Goal: Obtain resource: Obtain resource

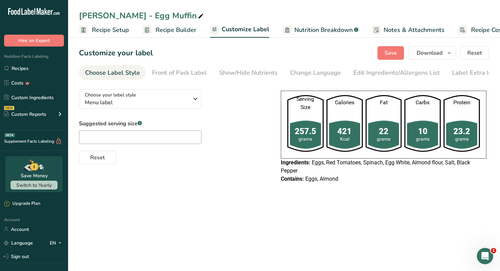
scroll to position [0, 30]
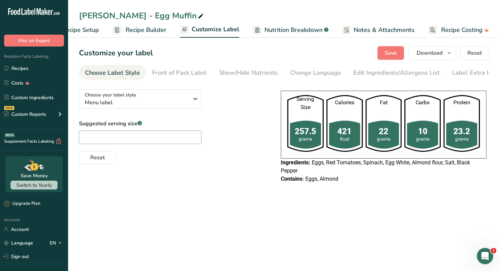
click at [44, 69] on link "Recipes" at bounding box center [34, 68] width 68 height 13
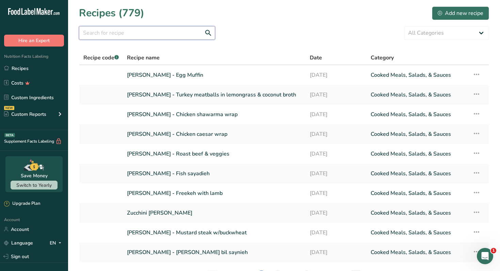
click at [119, 34] on input "text" at bounding box center [147, 33] width 136 height 14
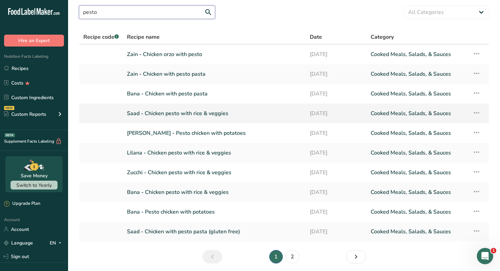
scroll to position [22, 0]
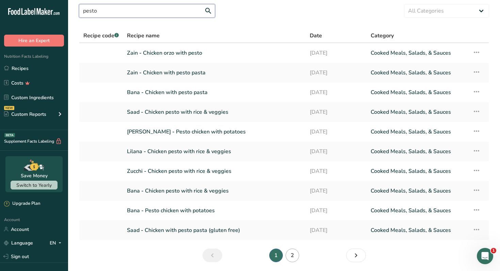
type input "pesto"
click at [289, 255] on link "2" at bounding box center [292, 256] width 14 height 14
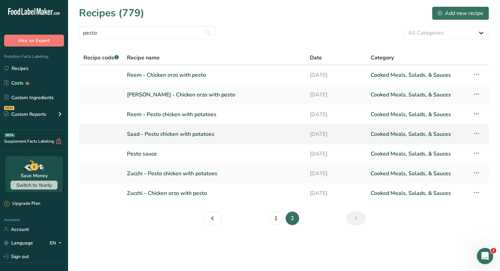
click at [189, 134] on link "Saad - Pesto chicken with potatoes" at bounding box center [214, 134] width 174 height 14
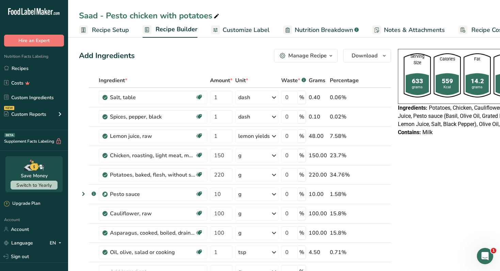
click at [320, 57] on div "Manage Recipe" at bounding box center [307, 56] width 38 height 8
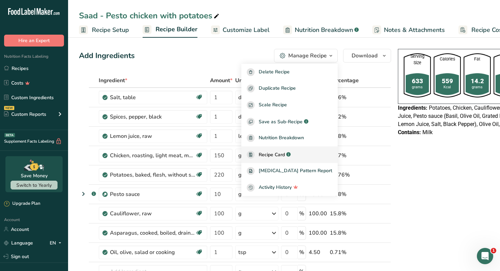
click at [285, 157] on span "Recipe Card" at bounding box center [271, 154] width 26 height 7
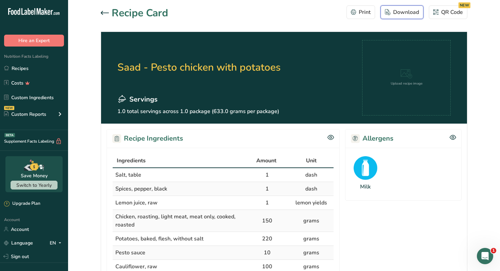
click at [402, 16] on div "Download" at bounding box center [402, 12] width 34 height 8
click at [35, 69] on link "Recipes" at bounding box center [34, 68] width 68 height 13
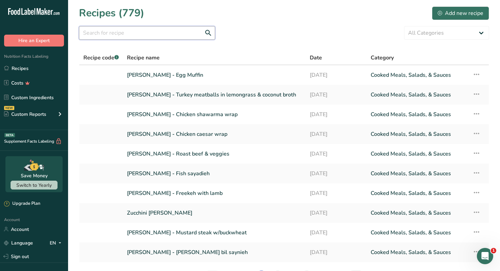
click at [161, 33] on input "text" at bounding box center [147, 33] width 136 height 14
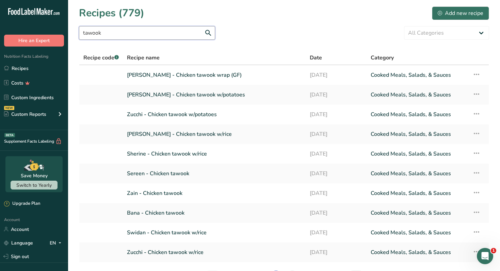
type input "tawook"
click at [196, 96] on link "Nour Awad - Chicken tawook w/potatoes" at bounding box center [214, 95] width 174 height 14
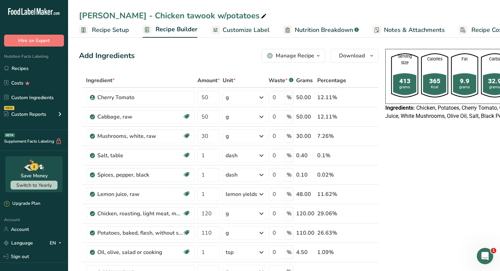
click at [297, 58] on div "Manage Recipe" at bounding box center [294, 56] width 38 height 8
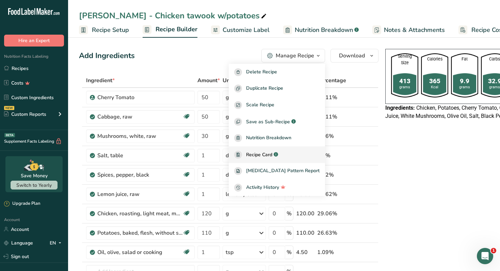
click at [272, 159] on link "Recipe Card .a-a{fill:#347362;}.b-a{fill:#fff;}" at bounding box center [277, 155] width 96 height 17
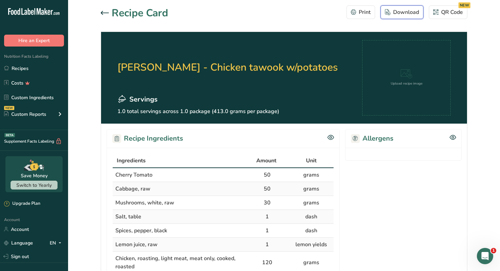
click at [403, 12] on div "Download" at bounding box center [402, 12] width 34 height 8
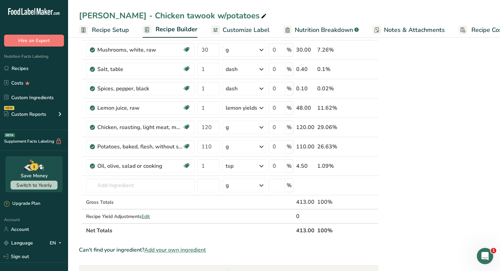
scroll to position [0, 30]
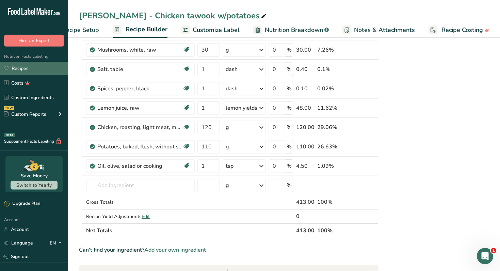
click at [42, 69] on link "Recipes" at bounding box center [34, 68] width 68 height 13
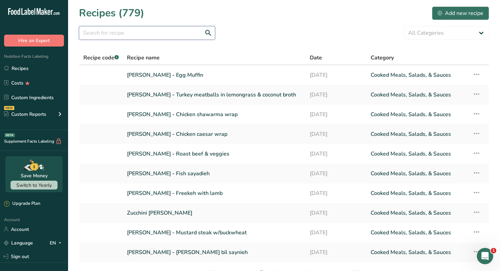
click at [143, 34] on input "text" at bounding box center [147, 33] width 136 height 14
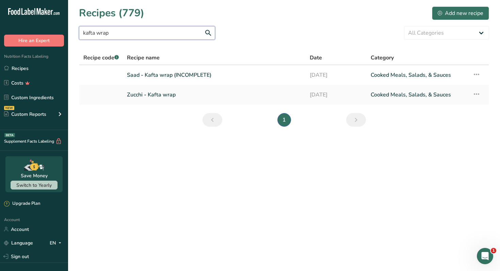
type input "kafta wrap"
click at [151, 97] on link "Zucchi - Kafta wrap" at bounding box center [214, 95] width 174 height 14
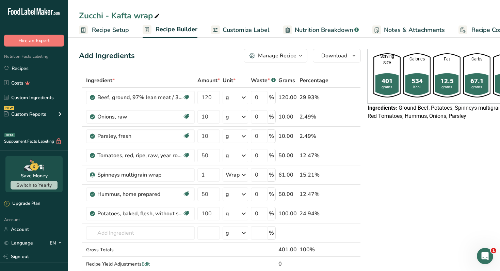
click at [298, 60] on icon "button" at bounding box center [300, 56] width 5 height 9
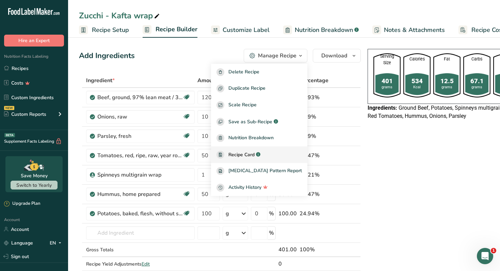
click at [254, 152] on span "Recipe Card" at bounding box center [241, 154] width 26 height 7
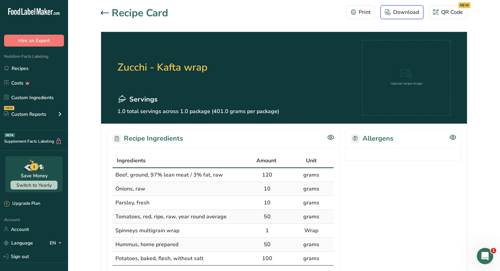
click at [397, 15] on div "Download" at bounding box center [402, 12] width 34 height 8
click at [31, 71] on link "Recipes" at bounding box center [34, 68] width 68 height 13
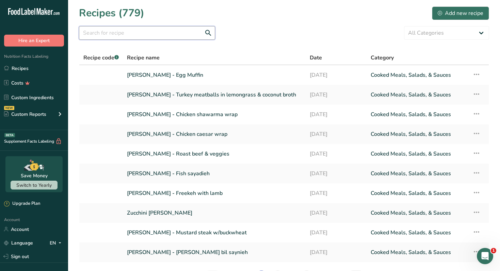
click at [149, 36] on input "text" at bounding box center [147, 33] width 136 height 14
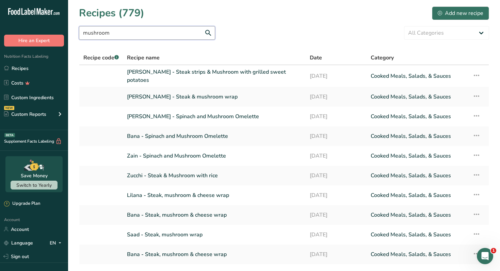
click at [167, 32] on input "mushroom" at bounding box center [147, 33] width 136 height 14
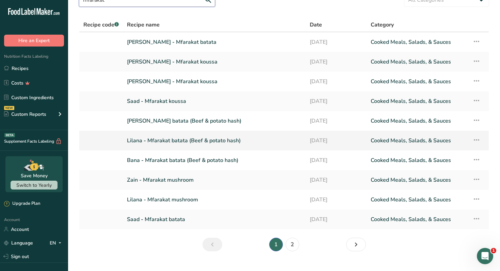
scroll to position [35, 0]
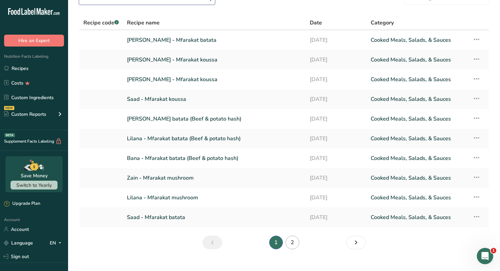
type input "mfarakat"
click at [295, 245] on link "2" at bounding box center [292, 243] width 14 height 14
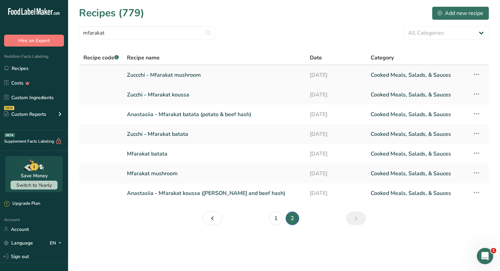
click at [192, 74] on link "Zuccchi - Mfarakat mushroom" at bounding box center [214, 75] width 174 height 14
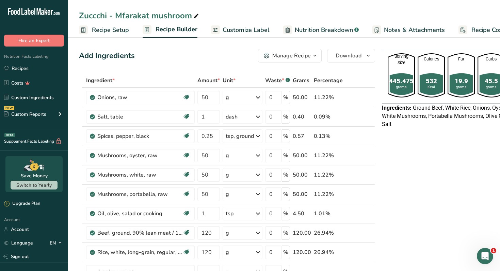
click at [311, 56] on span "button" at bounding box center [315, 56] width 8 height 8
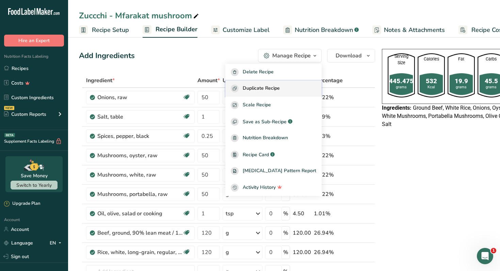
click at [280, 92] on span "Duplicate Recipe" at bounding box center [261, 89] width 37 height 8
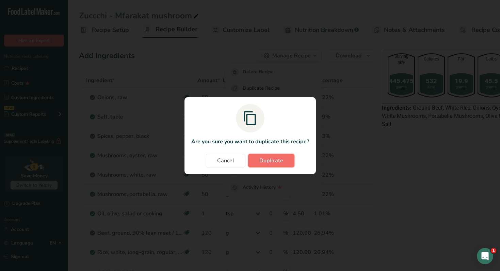
click at [281, 164] on span "Duplicate" at bounding box center [271, 161] width 24 height 8
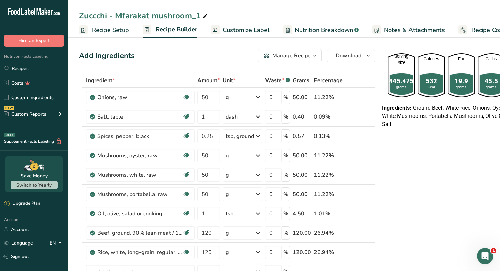
click at [206, 15] on icon at bounding box center [205, 17] width 6 height 10
click at [95, 13] on input "Zuccchi - Mfarakat mushroom" at bounding box center [284, 16] width 410 height 12
type input "[PERSON_NAME] - Mfarakat mushroom"
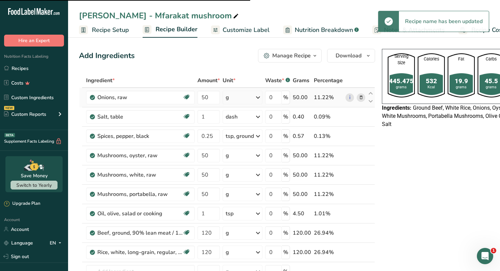
click at [361, 98] on icon at bounding box center [360, 97] width 5 height 7
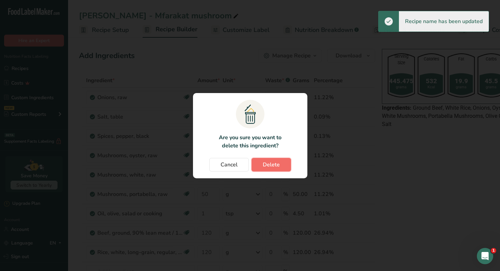
click at [279, 163] on button "Delete" at bounding box center [270, 165] width 39 height 14
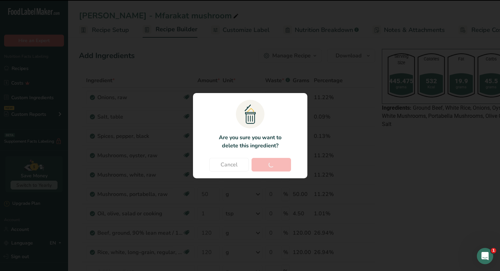
type input "1"
type input "0.25"
type input "50"
type input "1"
type input "120"
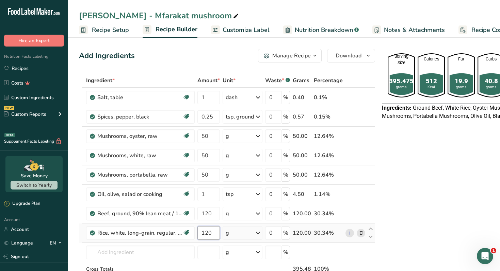
click at [210, 231] on input "120" at bounding box center [208, 234] width 22 height 14
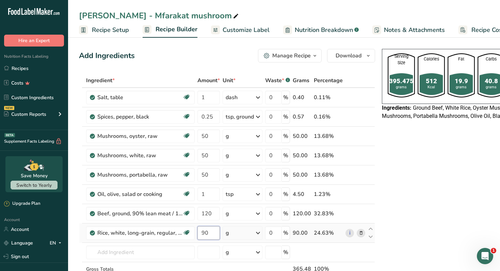
type input "90"
click at [208, 215] on input "120" at bounding box center [208, 214] width 22 height 14
type input "100"
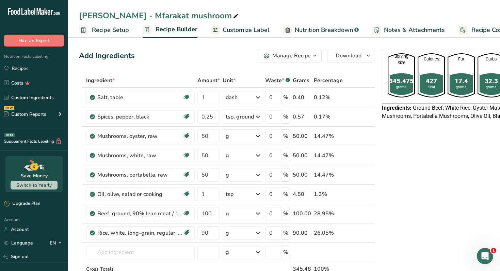
click at [303, 32] on span "Nutrition Breakdown" at bounding box center [324, 30] width 58 height 9
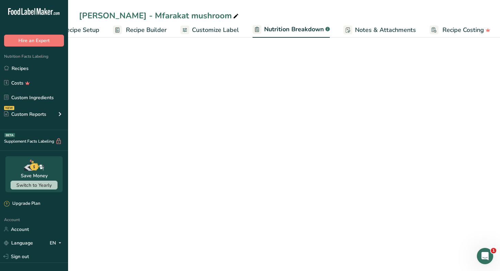
select select "Calories"
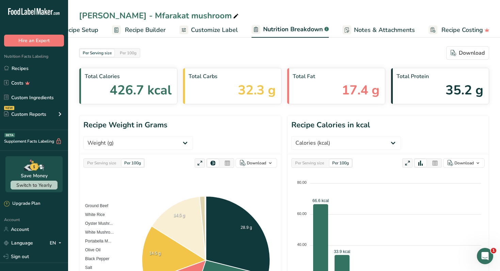
click at [156, 29] on span "Recipe Builder" at bounding box center [145, 30] width 41 height 9
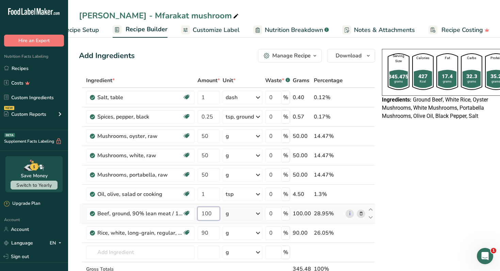
click at [208, 212] on input "100" at bounding box center [208, 214] width 22 height 14
type input "110"
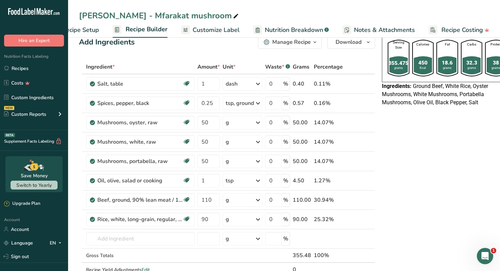
scroll to position [0, 0]
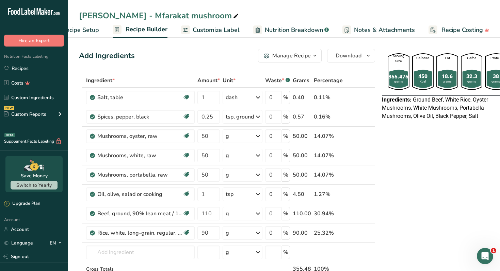
click at [298, 61] on button "Manage Recipe" at bounding box center [290, 56] width 64 height 14
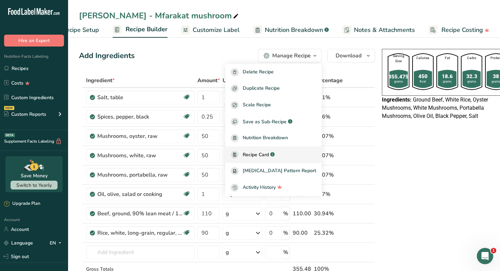
click at [269, 153] on span "Recipe Card" at bounding box center [256, 154] width 26 height 7
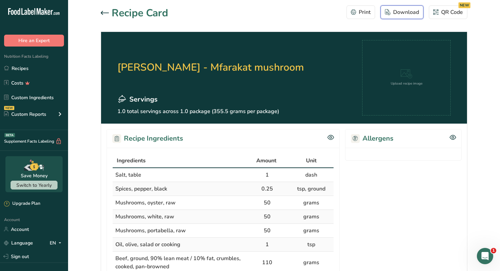
click at [395, 15] on div "Download" at bounding box center [402, 12] width 34 height 8
click at [104, 13] on icon at bounding box center [105, 13] width 8 height 4
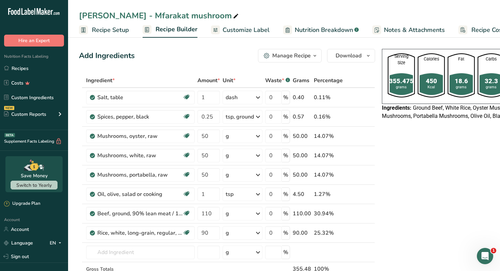
click at [244, 28] on span "Customize Label" at bounding box center [245, 30] width 47 height 9
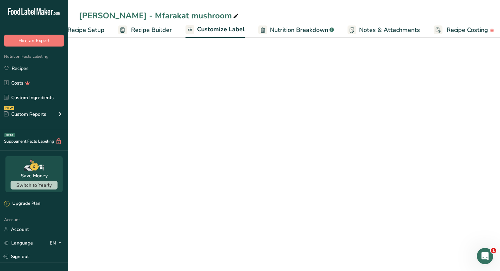
scroll to position [0, 30]
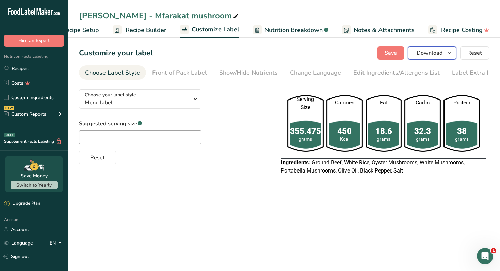
click at [431, 53] on span "Download" at bounding box center [429, 53] width 26 height 8
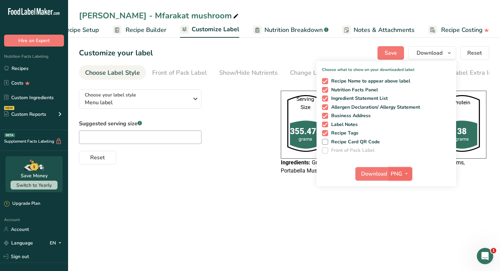
click at [403, 169] on button "PNG" at bounding box center [399, 174] width 23 height 14
click at [403, 219] on link "PDF" at bounding box center [401, 221] width 22 height 11
click at [377, 176] on span "Download" at bounding box center [374, 174] width 26 height 8
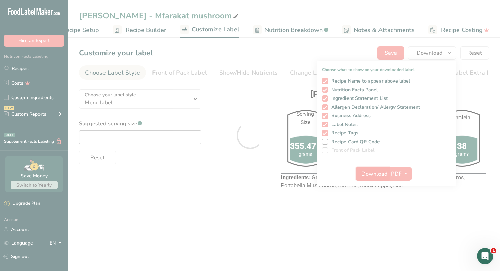
scroll to position [0, 0]
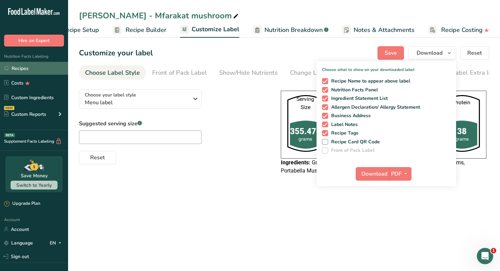
click at [38, 72] on link "Recipes" at bounding box center [34, 68] width 68 height 13
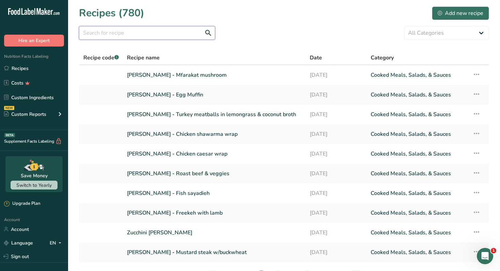
click at [149, 35] on input "text" at bounding box center [147, 33] width 136 height 14
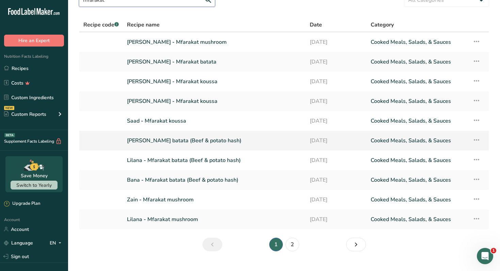
scroll to position [46, 0]
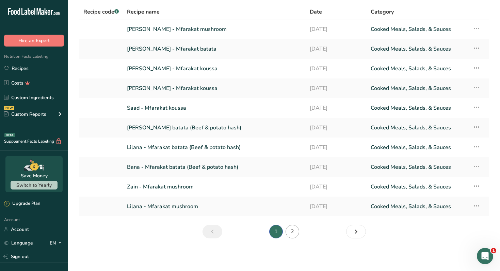
type input "mfarakat"
click at [294, 234] on link "2" at bounding box center [292, 232] width 14 height 14
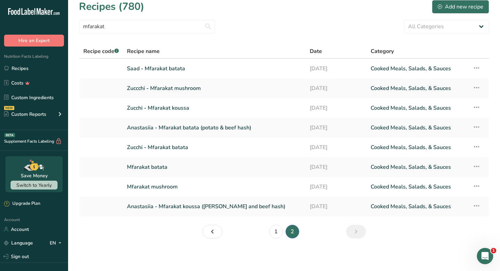
scroll to position [6, 0]
click at [175, 87] on link "Zuccchi - Mfarakat mushroom" at bounding box center [214, 88] width 174 height 14
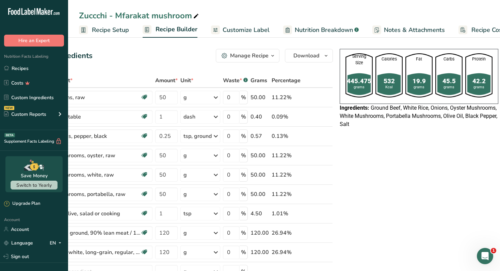
click at [270, 55] on icon "button" at bounding box center [272, 56] width 5 height 9
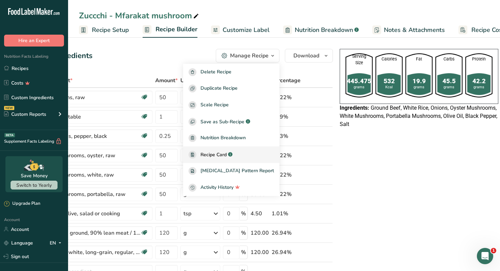
click at [227, 158] on span "Recipe Card" at bounding box center [213, 154] width 26 height 7
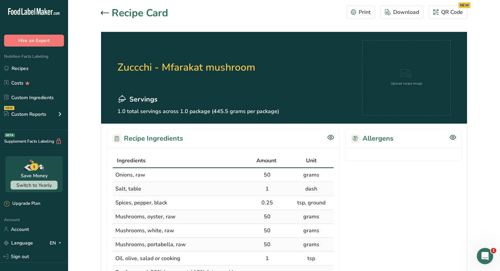
click at [103, 13] on icon at bounding box center [105, 13] width 8 height 4
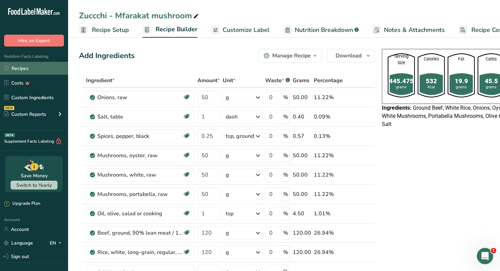
click at [41, 66] on link "Recipes" at bounding box center [34, 68] width 68 height 13
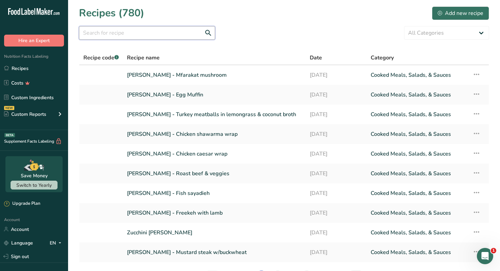
click at [187, 36] on input "text" at bounding box center [147, 33] width 136 height 14
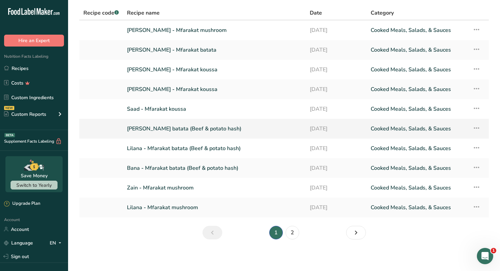
scroll to position [46, 0]
type input "mfarakat"
click at [290, 234] on link "2" at bounding box center [292, 233] width 14 height 14
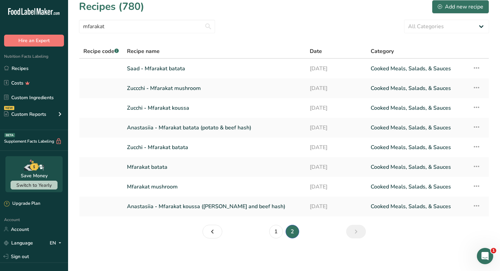
scroll to position [6, 0]
click at [169, 88] on link "Zuccchi - Mfarakat mushroom" at bounding box center [214, 88] width 174 height 14
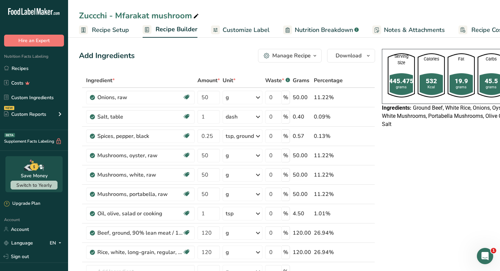
click at [305, 55] on div "Manage Recipe" at bounding box center [291, 56] width 38 height 8
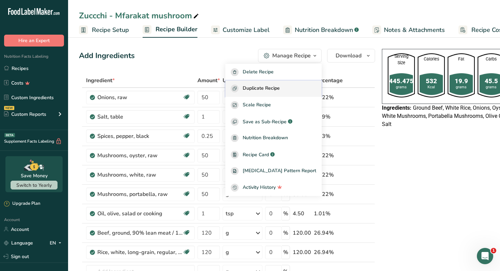
click at [280, 85] on span "Duplicate Recipe" at bounding box center [261, 89] width 37 height 8
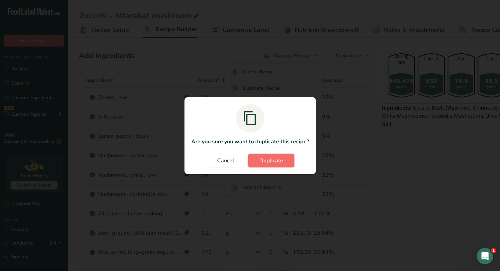
click at [279, 160] on span "Duplicate" at bounding box center [271, 161] width 24 height 8
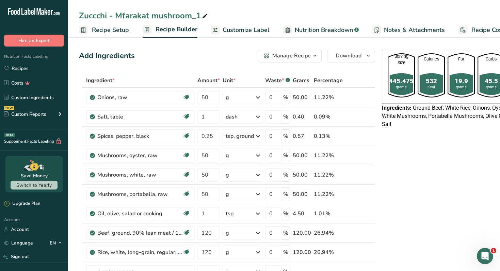
click at [205, 15] on icon at bounding box center [205, 17] width 6 height 10
click at [97, 17] on input "Zuccchi - Mfarakat mushroom" at bounding box center [284, 16] width 410 height 12
type input "Saad - Mfarakat mushroom"
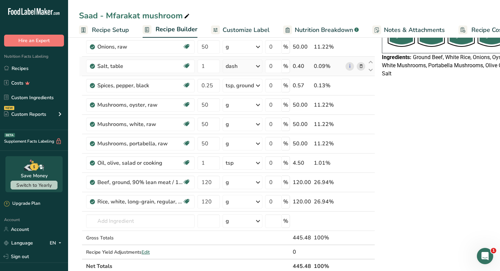
scroll to position [55, 0]
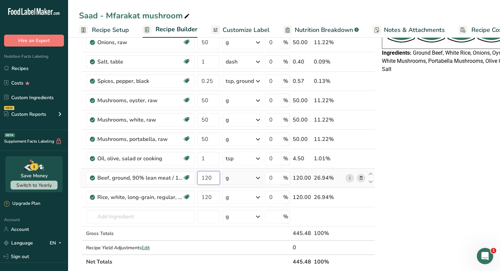
click at [211, 181] on input "120" at bounding box center [208, 178] width 22 height 14
type input "140"
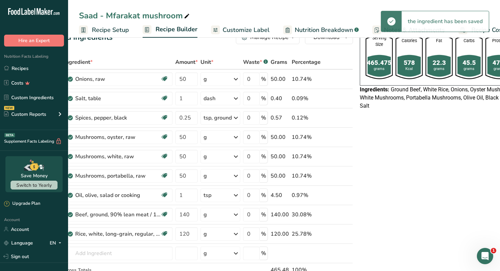
scroll to position [0, 0]
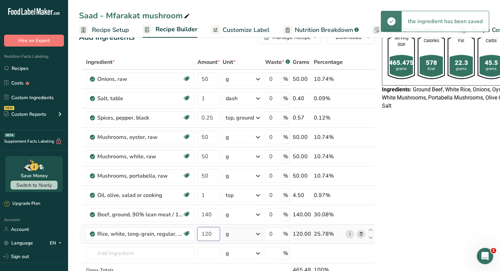
click at [207, 233] on input "120" at bounding box center [208, 235] width 22 height 14
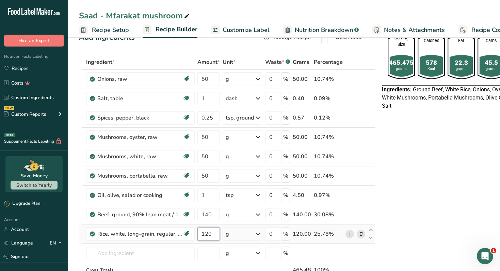
click at [207, 233] on input "120" at bounding box center [208, 235] width 22 height 14
type input "180"
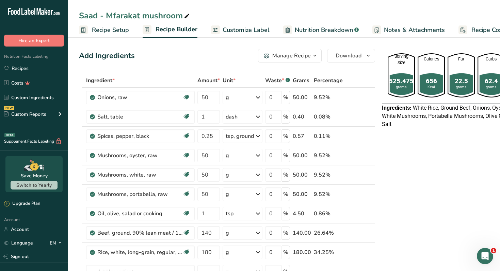
click at [304, 62] on button "Manage Recipe" at bounding box center [290, 56] width 64 height 14
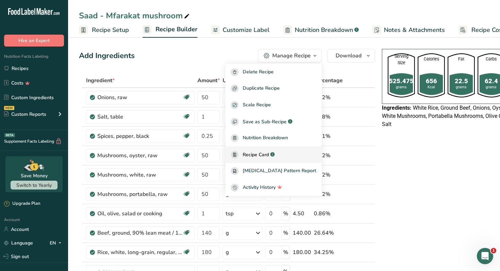
click at [269, 154] on span "Recipe Card" at bounding box center [256, 154] width 26 height 7
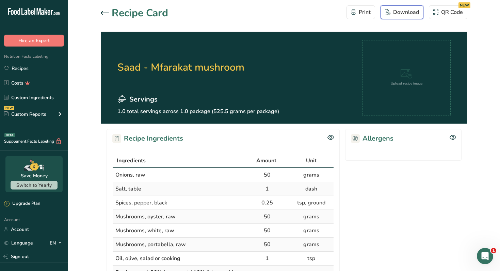
click at [397, 15] on div "Download" at bounding box center [402, 12] width 34 height 8
click at [38, 64] on link "Recipes" at bounding box center [34, 68] width 68 height 13
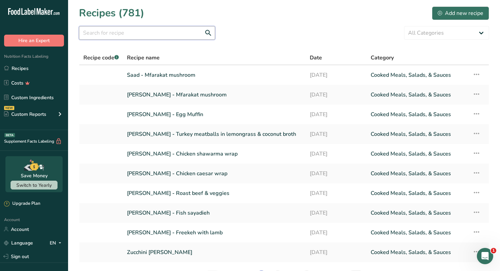
click at [161, 35] on input "text" at bounding box center [147, 33] width 136 height 14
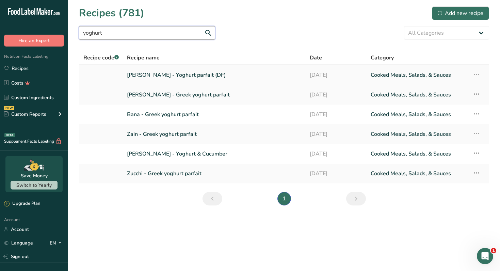
type input "yoghurt"
click at [195, 74] on link "[PERSON_NAME] - Yoghurt parfait (DF)" at bounding box center [214, 75] width 174 height 14
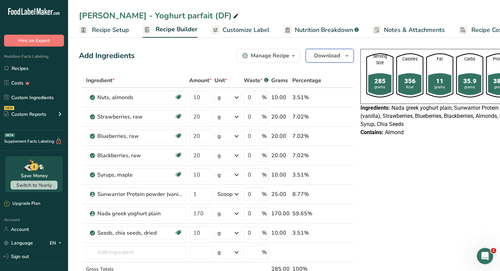
click at [329, 54] on span "Download" at bounding box center [327, 56] width 26 height 8
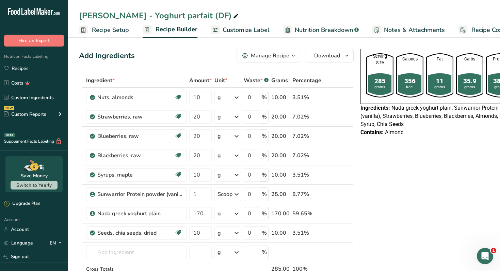
click at [284, 52] on div "Manage Recipe" at bounding box center [270, 56] width 38 height 8
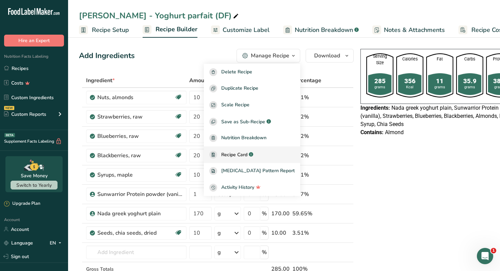
click at [246, 155] on span "Recipe Card" at bounding box center [234, 154] width 26 height 7
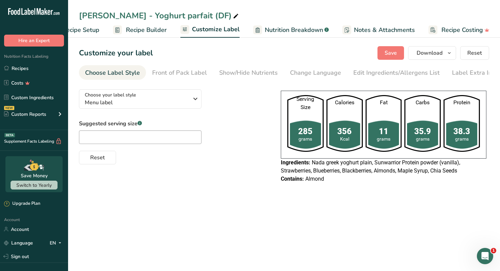
scroll to position [0, 30]
click at [434, 52] on span "Download" at bounding box center [429, 53] width 26 height 8
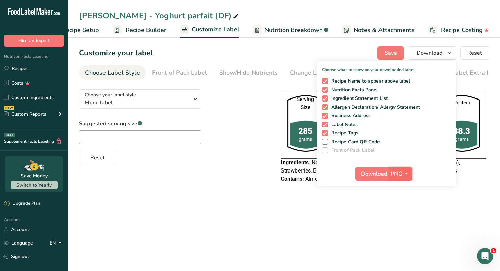
click at [407, 177] on icon "button" at bounding box center [405, 174] width 5 height 9
click at [404, 217] on link "PDF" at bounding box center [401, 221] width 22 height 11
click at [379, 171] on span "Download" at bounding box center [374, 174] width 26 height 8
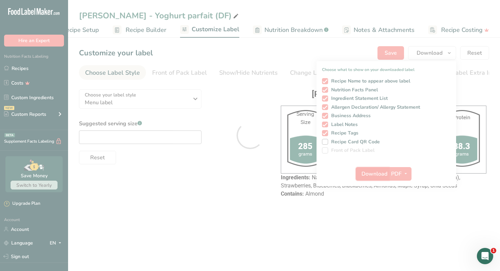
scroll to position [0, 0]
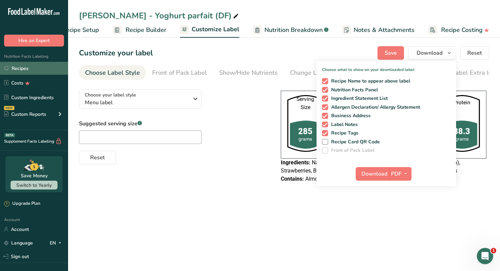
click at [27, 68] on link "Recipes" at bounding box center [34, 68] width 68 height 13
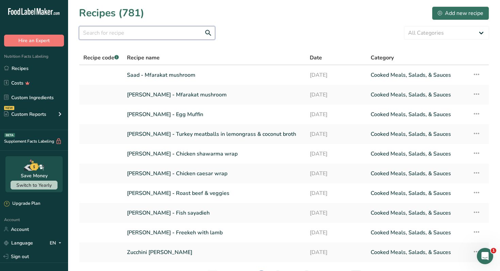
click at [170, 35] on input "text" at bounding box center [147, 33] width 136 height 14
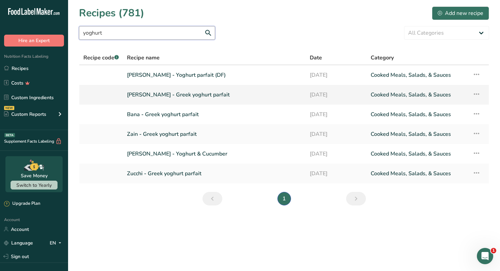
type input "yoghurt"
click at [181, 95] on link "[PERSON_NAME] - Greek yoghurt parfait" at bounding box center [214, 95] width 174 height 14
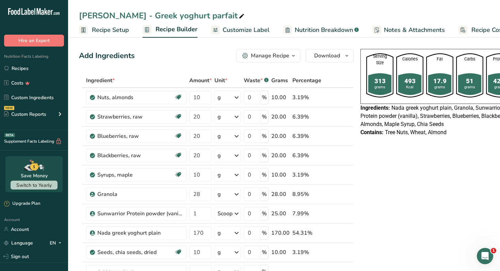
click at [287, 57] on div "Manage Recipe" at bounding box center [270, 56] width 38 height 8
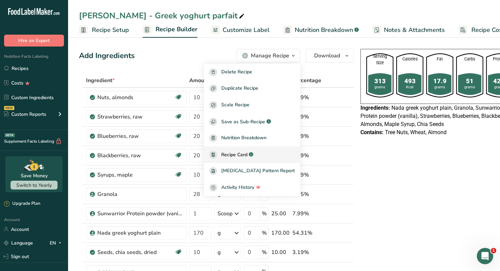
click at [242, 154] on span "Recipe Card" at bounding box center [234, 154] width 26 height 7
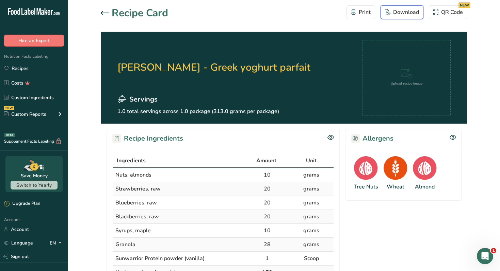
click at [401, 11] on div "Download" at bounding box center [402, 12] width 34 height 8
click at [249, 72] on h2 "[PERSON_NAME] - Greek yoghurt parfait" at bounding box center [213, 67] width 193 height 54
click at [102, 12] on icon at bounding box center [105, 13] width 8 height 4
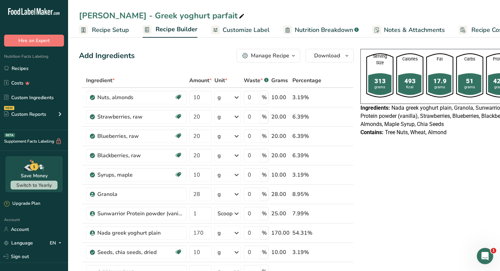
click at [400, 126] on span "Nada greek yoghurt plain, Granola, Sunwarrior Protein powder (vanilla), Strawbe…" at bounding box center [435, 116] width 151 height 23
click at [26, 69] on link "Recipes" at bounding box center [34, 68] width 68 height 13
